Goal: Obtain resource: Obtain resource

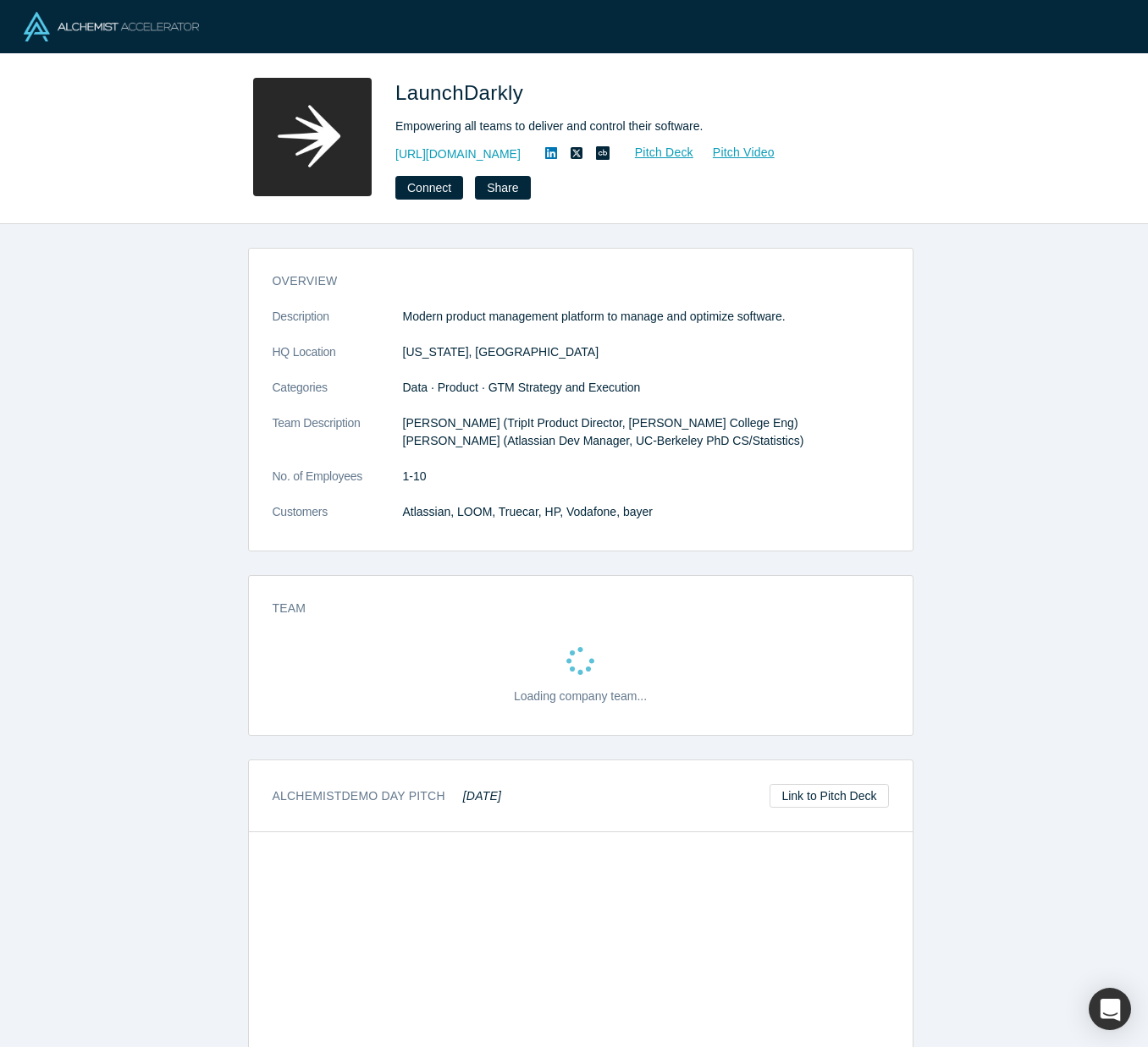
drag, startPoint x: 163, startPoint y: 423, endPoint x: 157, endPoint y: 390, distance: 33.5
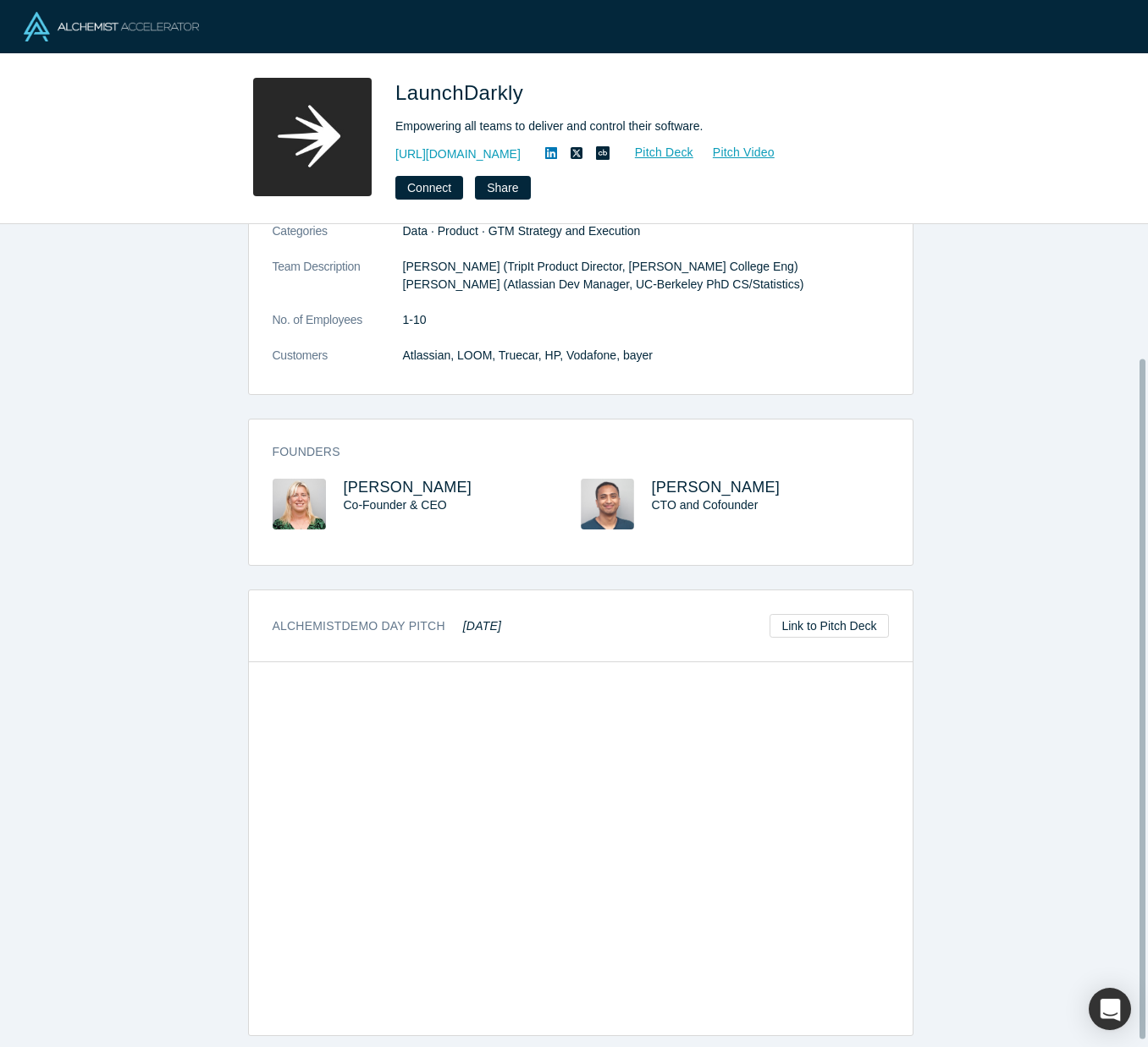
scroll to position [169, 0]
click at [819, 619] on link "Link to Pitch Deck" at bounding box center [829, 625] width 118 height 23
drag, startPoint x: 398, startPoint y: 366, endPoint x: 378, endPoint y: 349, distance: 26.2
